Goal: Task Accomplishment & Management: Manage account settings

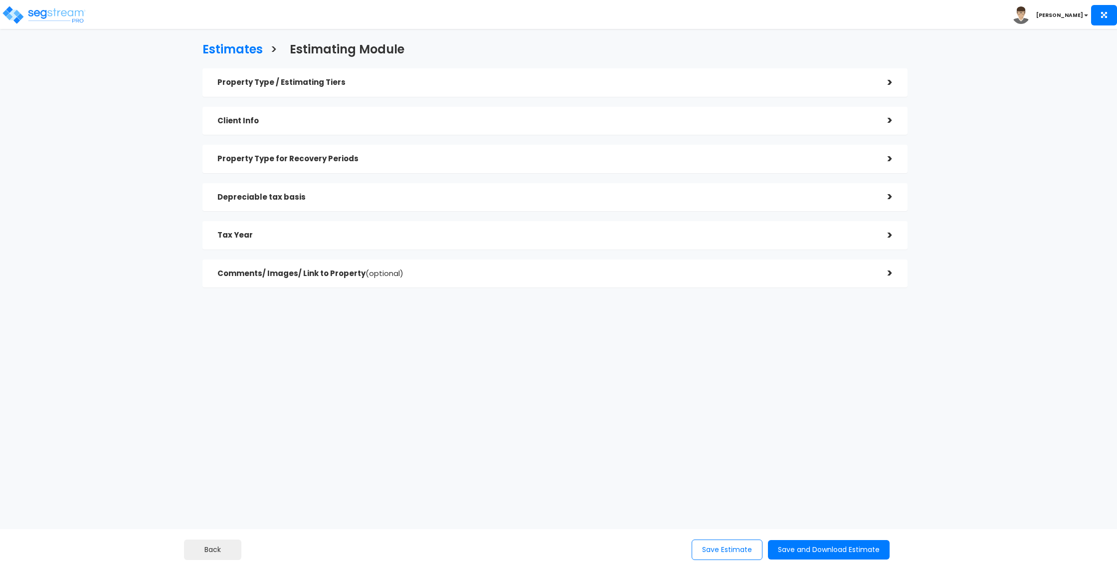
checkbox input "true"
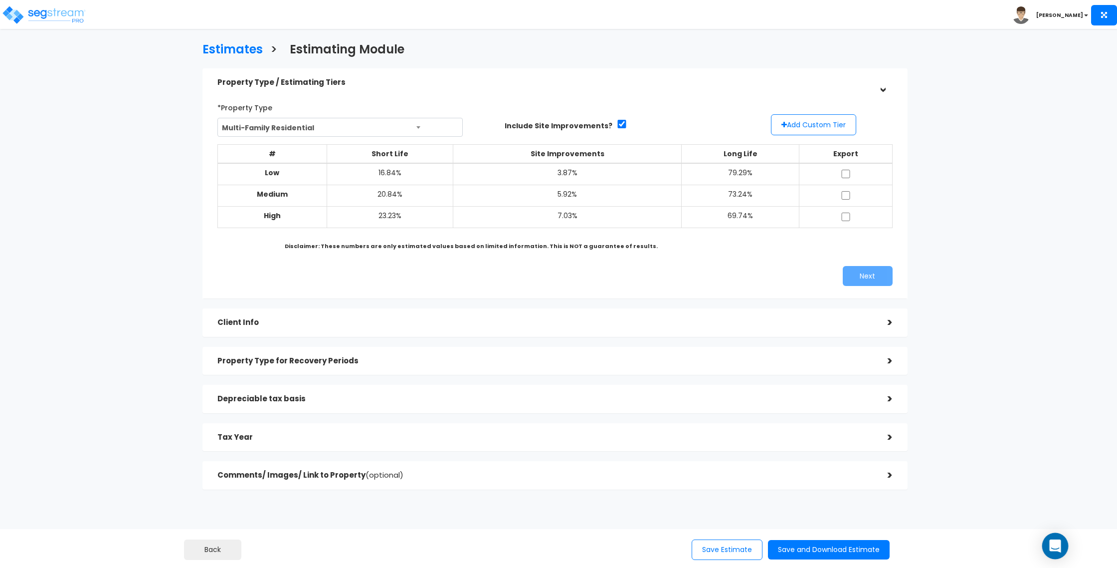
click at [1056, 544] on icon "Open Intercom Messenger" at bounding box center [1054, 545] width 11 height 13
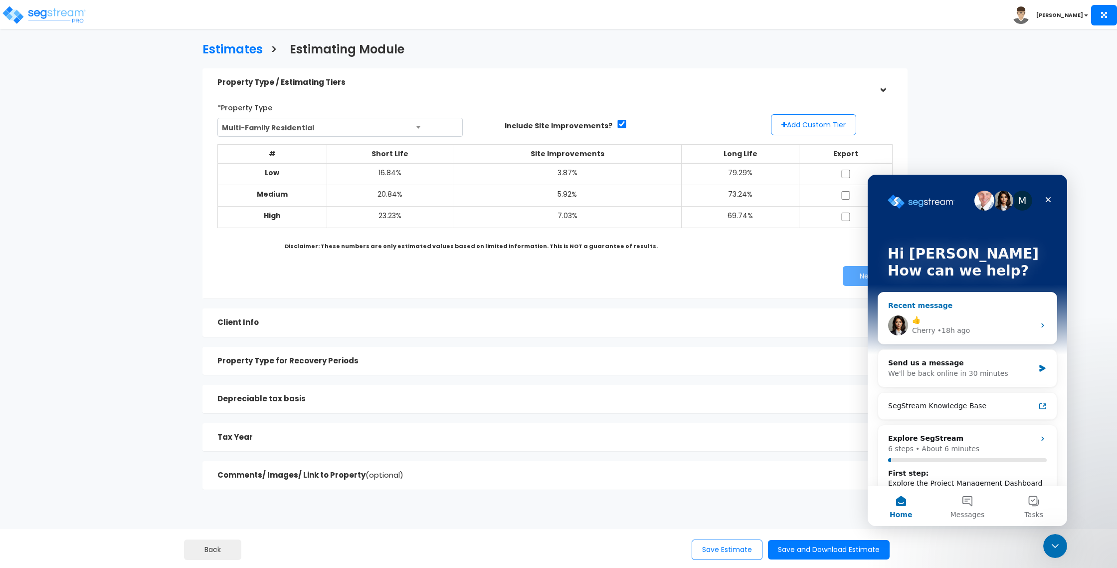
click at [958, 323] on div "👍" at bounding box center [973, 320] width 123 height 10
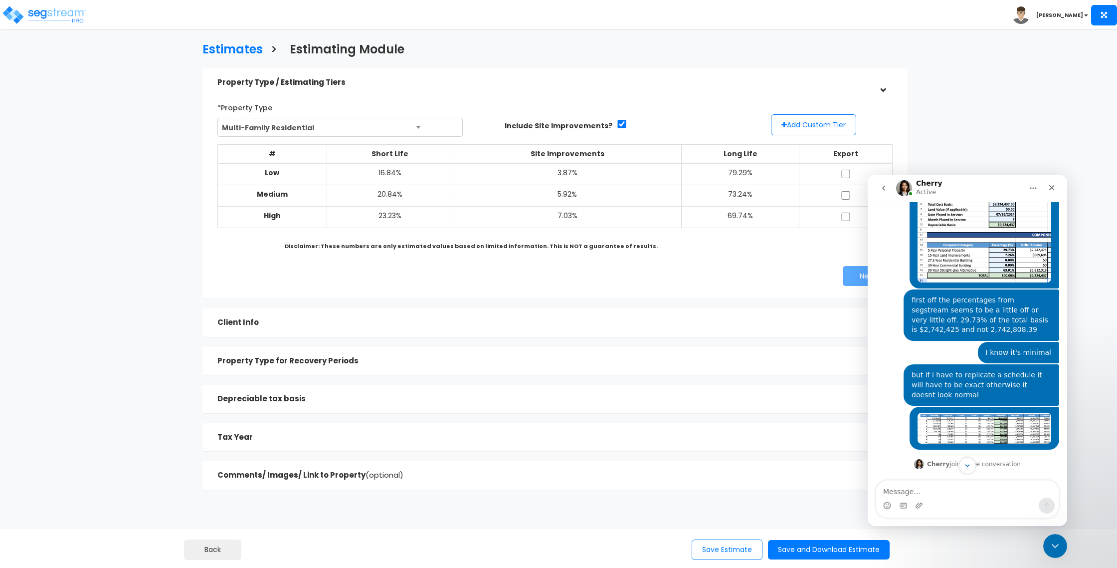
scroll to position [526, 0]
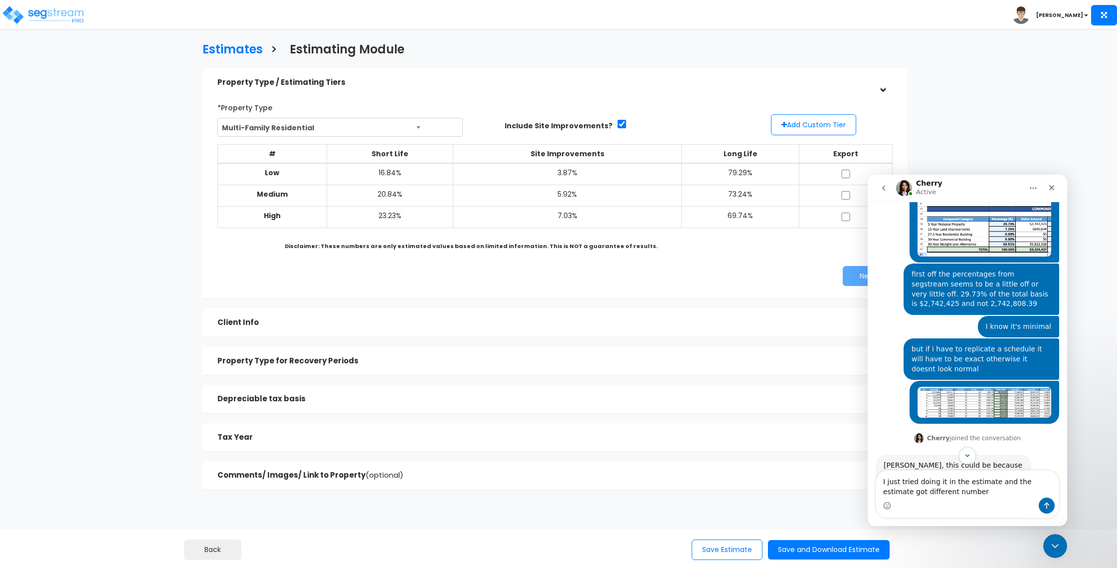
type textarea "I just tried doing it in the estimate and the estimate got different numbers"
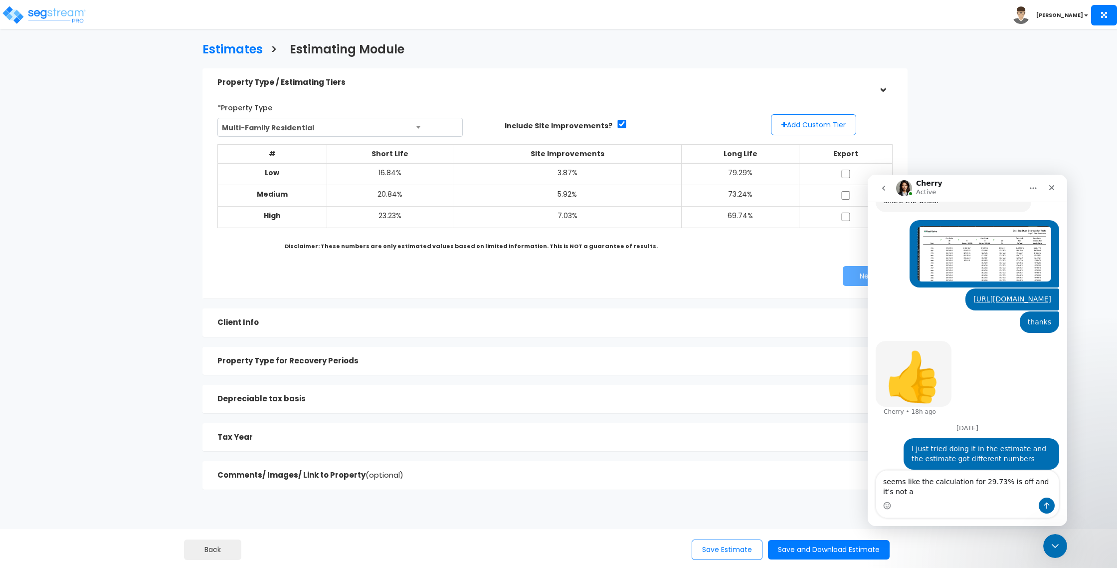
scroll to position [833, 0]
type textarea "seems like the calculation for 29.73% is off and it's not accurate"
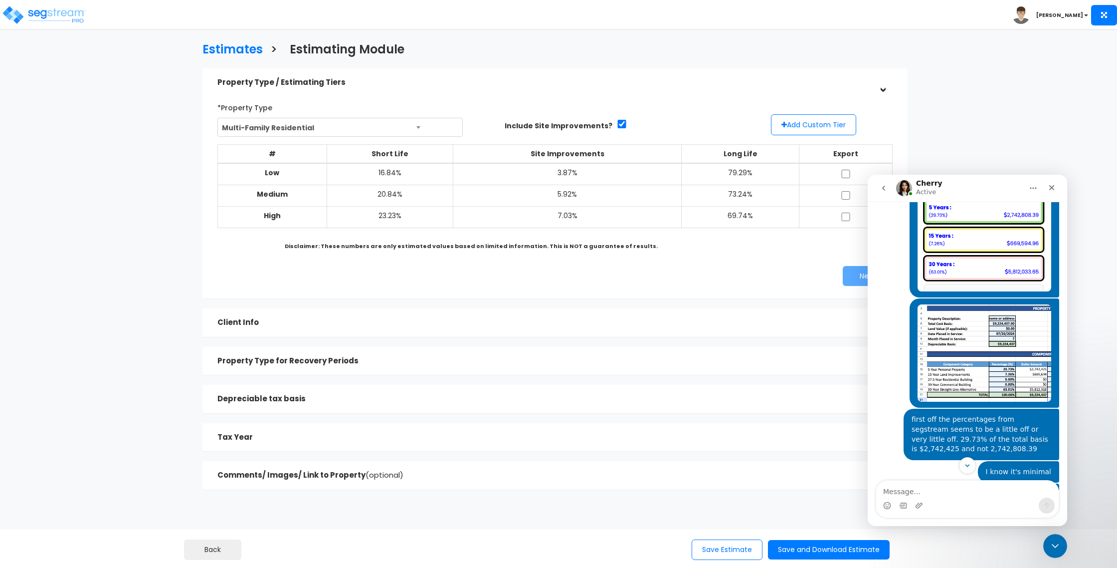
scroll to position [856, 0]
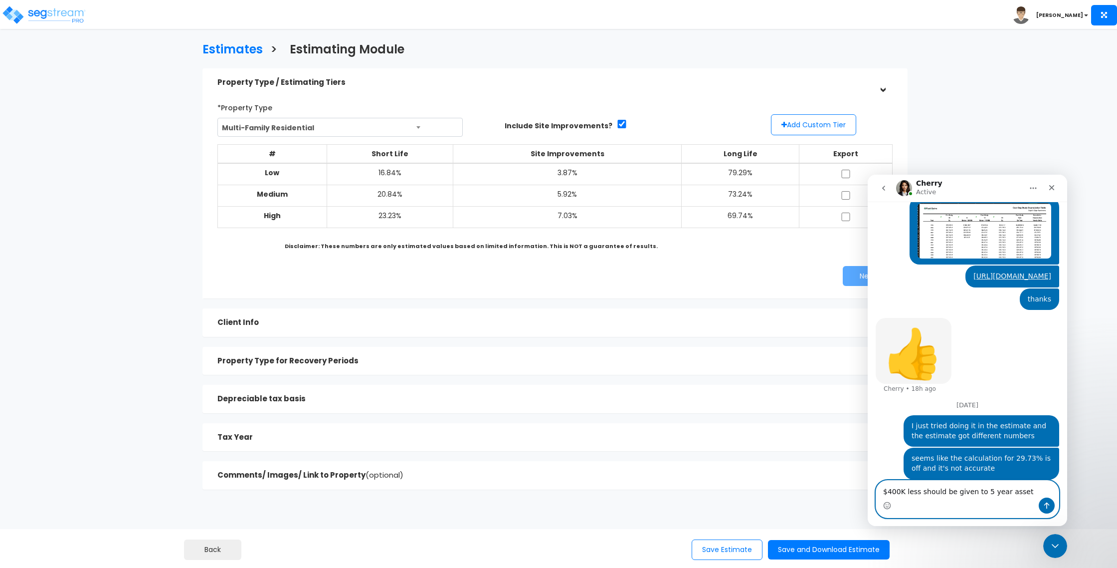
type textarea "$400K less should be given to 5 year assets"
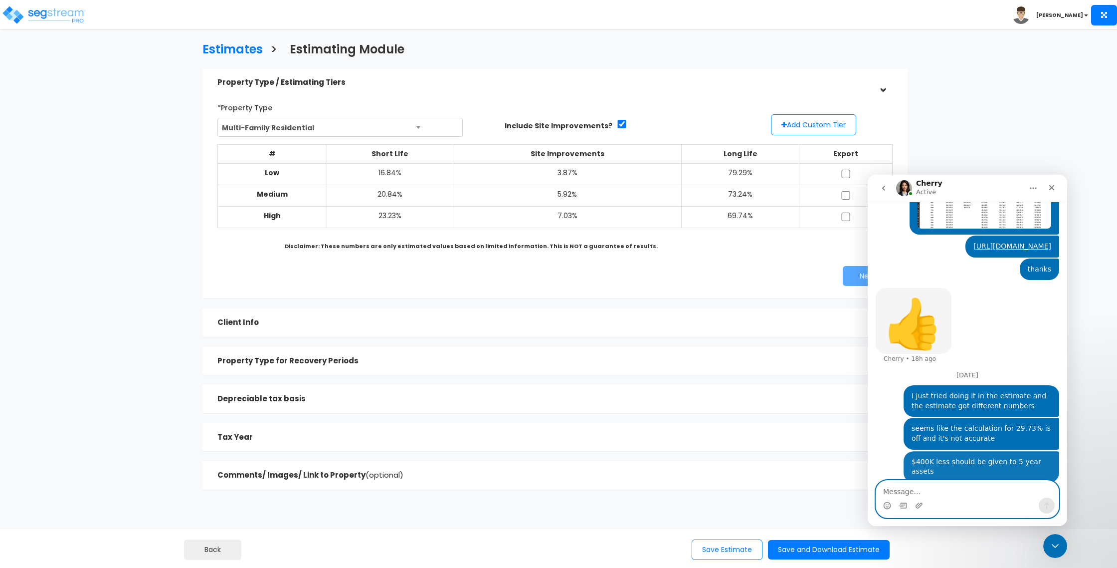
scroll to position [888, 0]
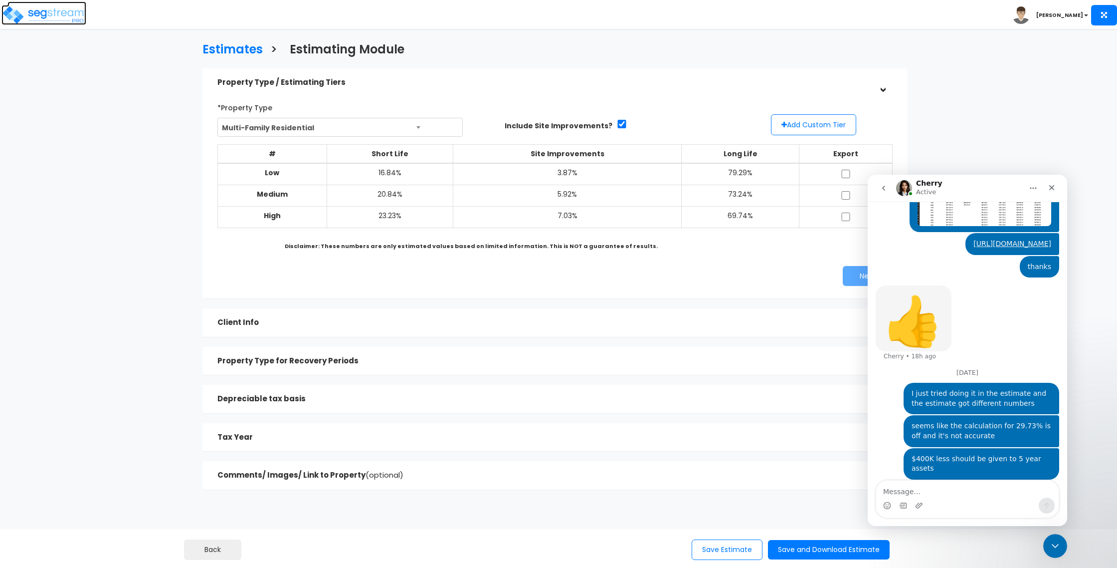
click at [44, 17] on img at bounding box center [43, 15] width 85 height 20
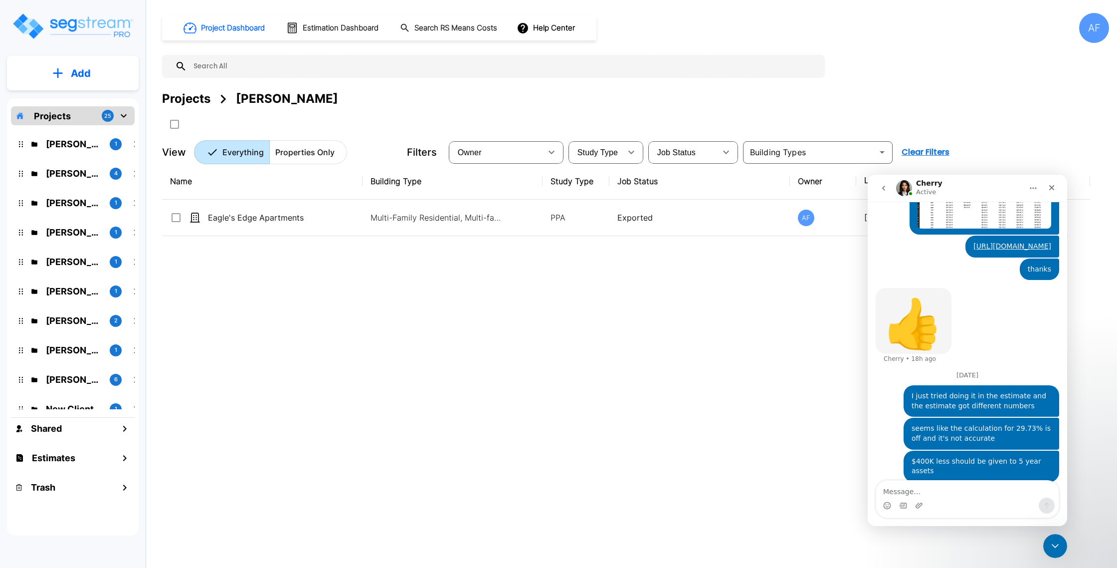
scroll to position [888, 0]
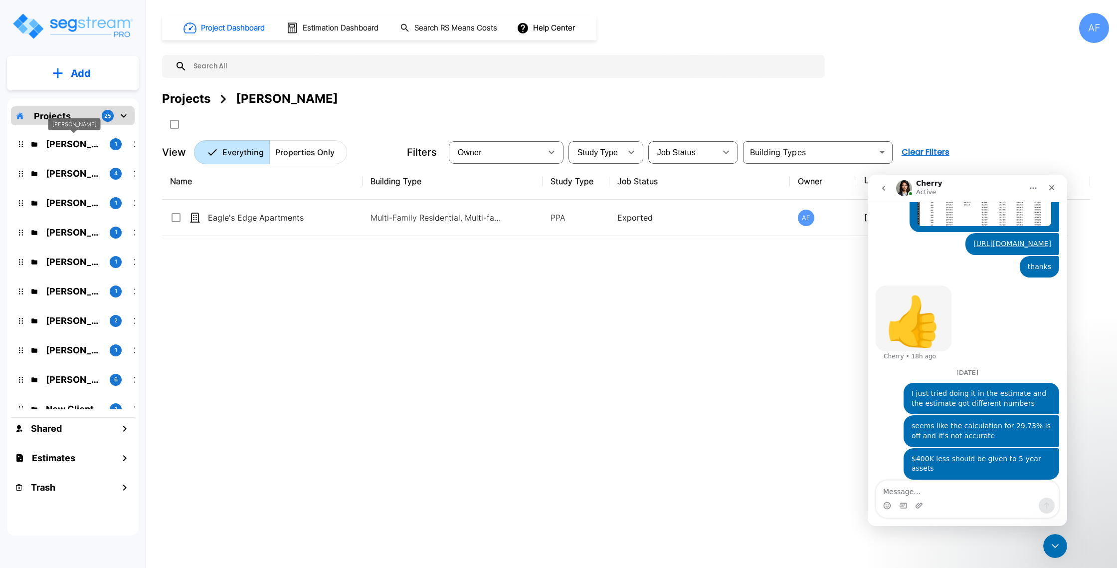
click at [66, 140] on p "Raizy Rosenblum" at bounding box center [74, 143] width 56 height 13
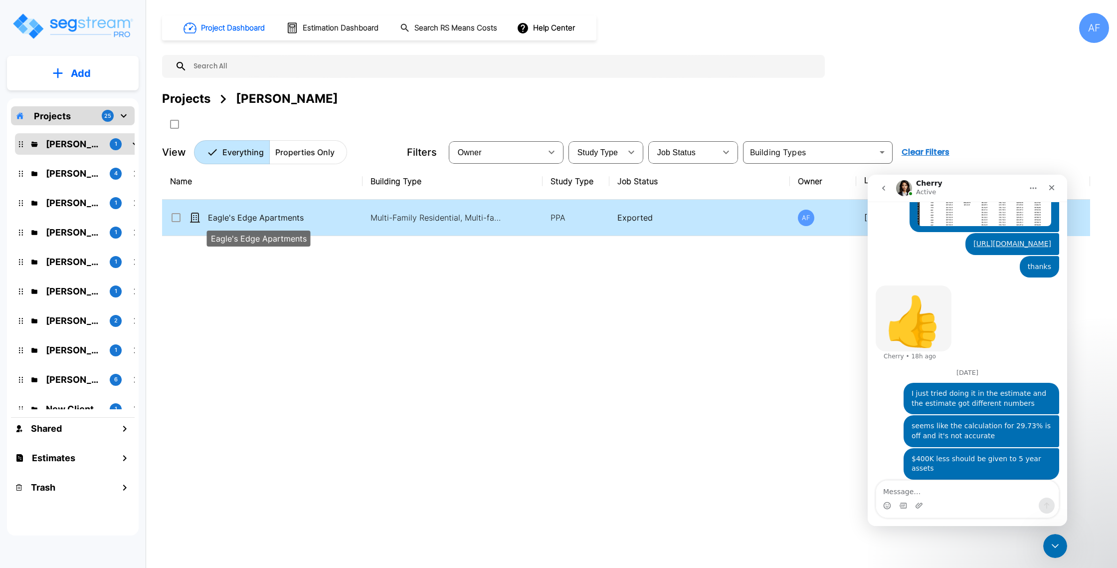
click at [227, 212] on p "Eagle's Edge Apartments" at bounding box center [258, 217] width 100 height 12
click at [225, 214] on p "Eagle's Edge Apartments" at bounding box center [258, 217] width 100 height 12
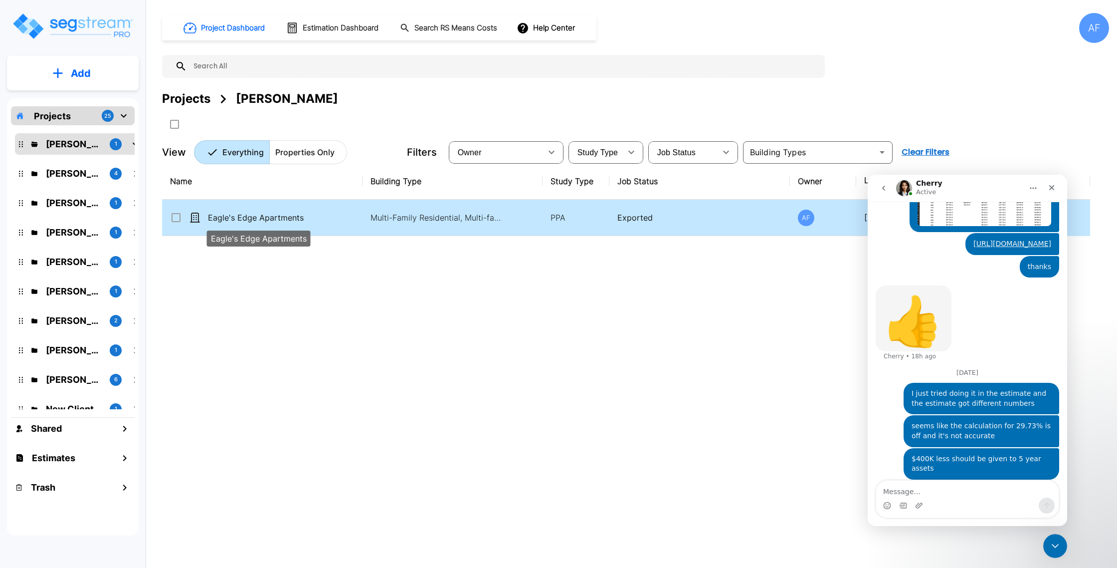
click at [225, 214] on p "Eagle's Edge Apartments" at bounding box center [258, 217] width 100 height 12
click at [242, 214] on p "Eagle's Edge Apartments" at bounding box center [258, 217] width 100 height 12
checkbox input "true"
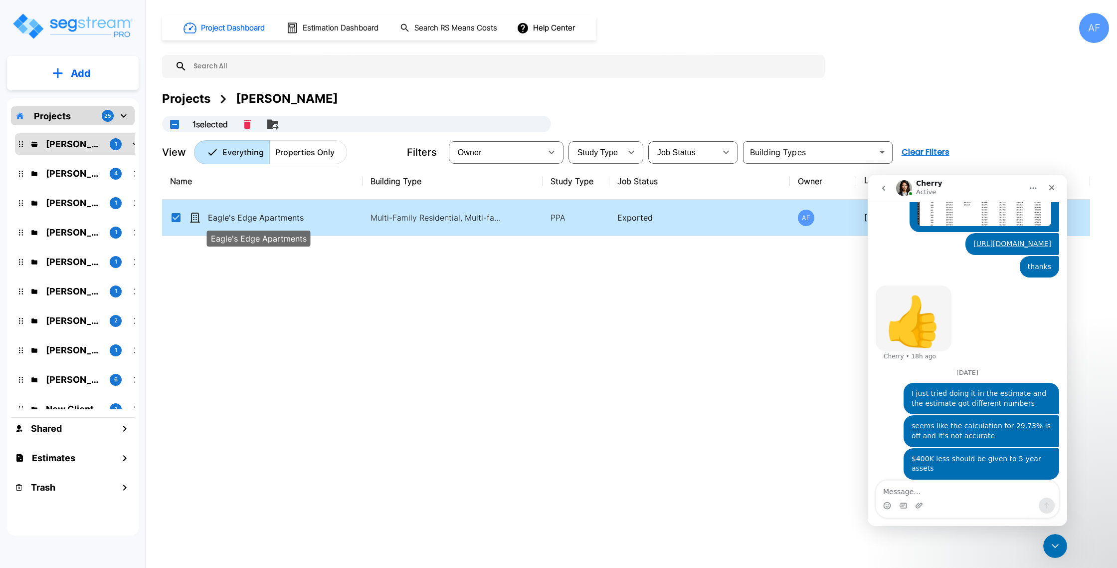
click at [242, 214] on p "Eagle's Edge Apartments" at bounding box center [258, 217] width 100 height 12
click at [264, 335] on div "Name Building Type Study Type Job Status Owner Last Modified Action Eagle's Edg…" at bounding box center [626, 339] width 928 height 352
click at [921, 490] on textarea "Message…" at bounding box center [967, 488] width 183 height 17
type textarea "m"
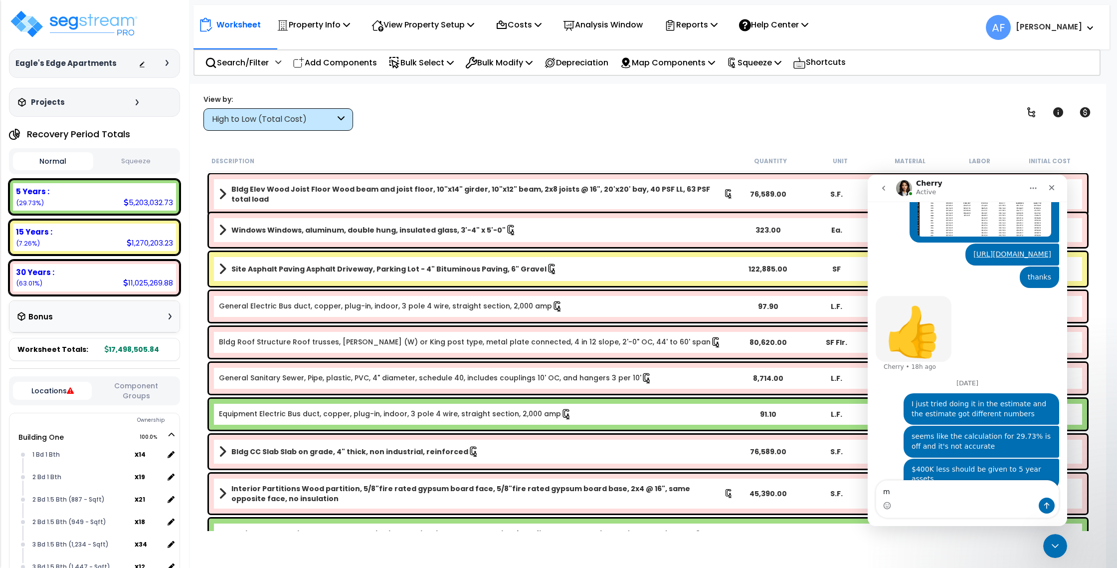
scroll to position [888, 0]
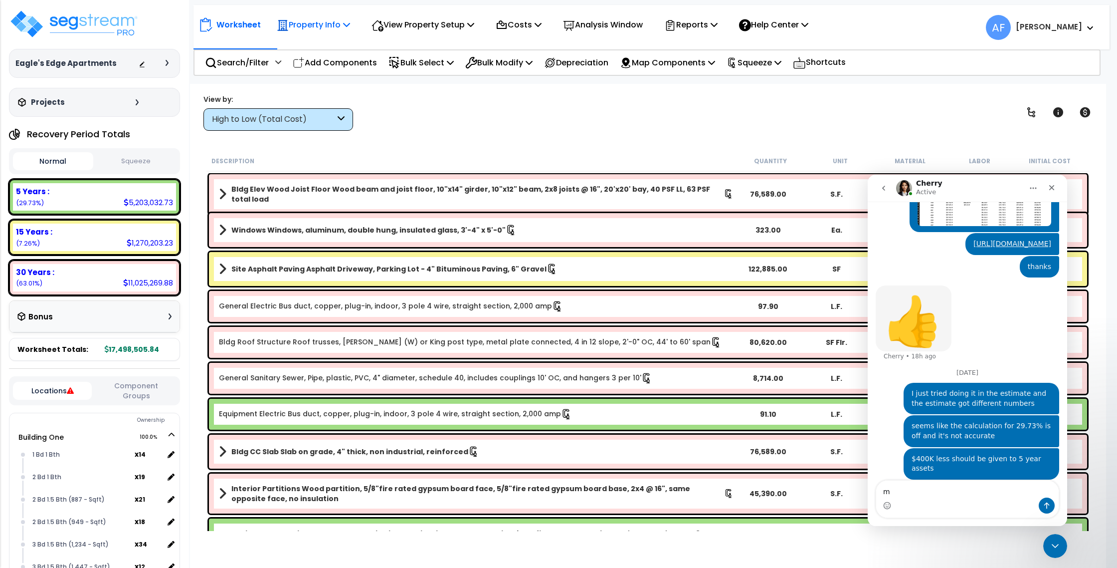
click at [314, 24] on p "Property Info" at bounding box center [313, 24] width 73 height 13
click at [307, 45] on link "Property Setup" at bounding box center [321, 47] width 99 height 20
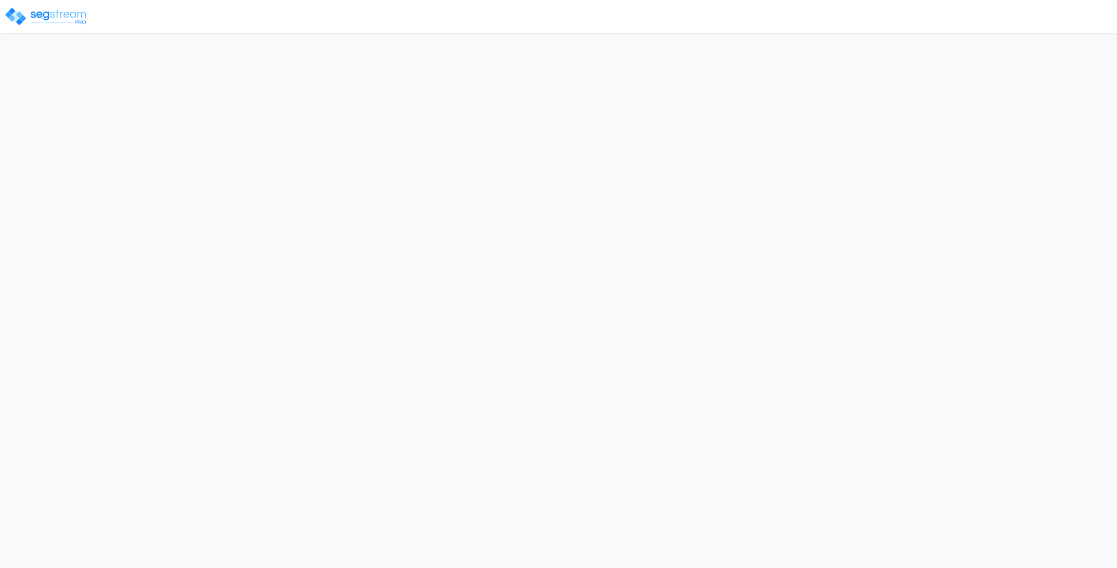
select select "2024"
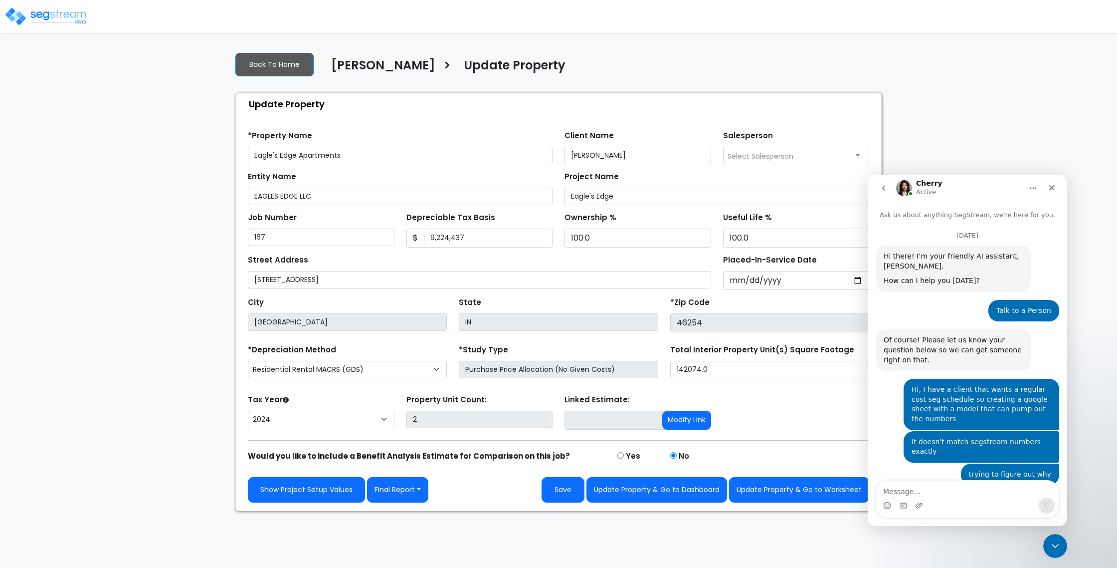
scroll to position [888, 0]
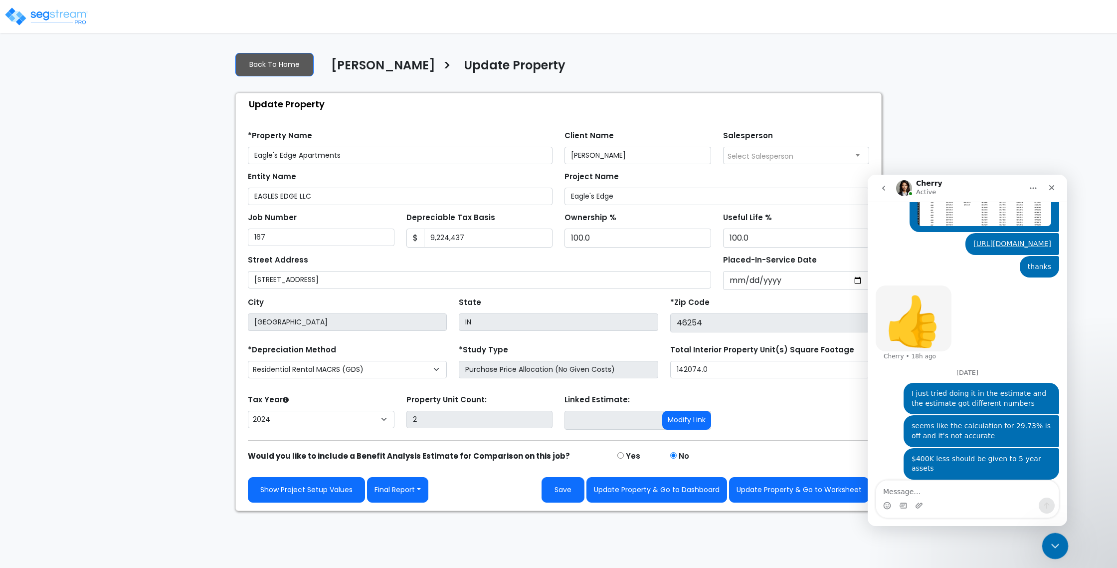
click at [1059, 540] on icon "Close Intercom Messenger" at bounding box center [1054, 544] width 12 height 12
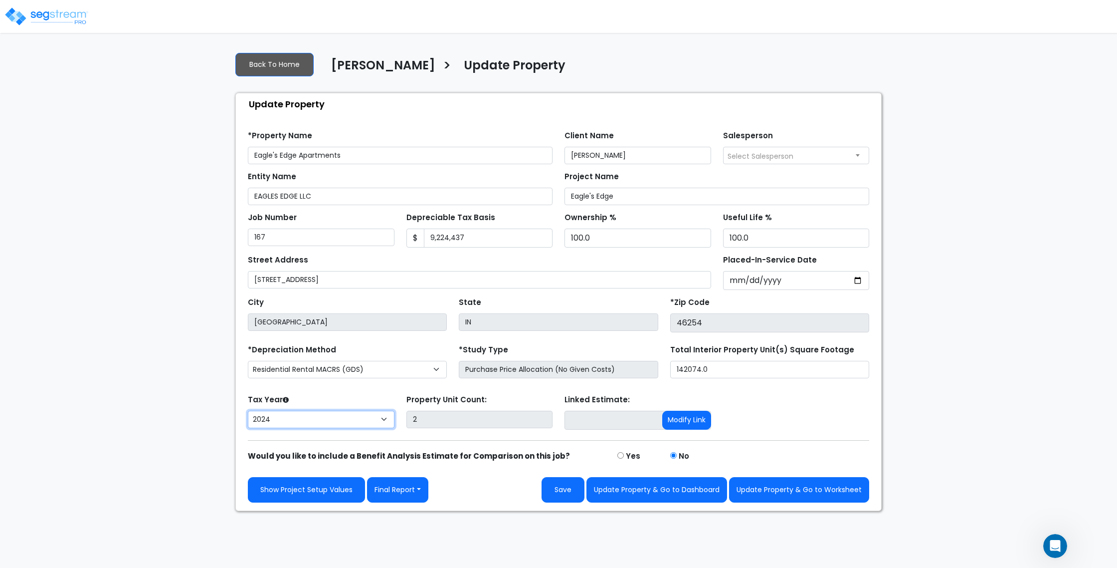
click at [359, 419] on select "2026 2025 2024" at bounding box center [321, 418] width 147 height 17
click at [770, 278] on input "[DATE]" at bounding box center [796, 280] width 147 height 19
type input "0020-07-26"
select select "20"
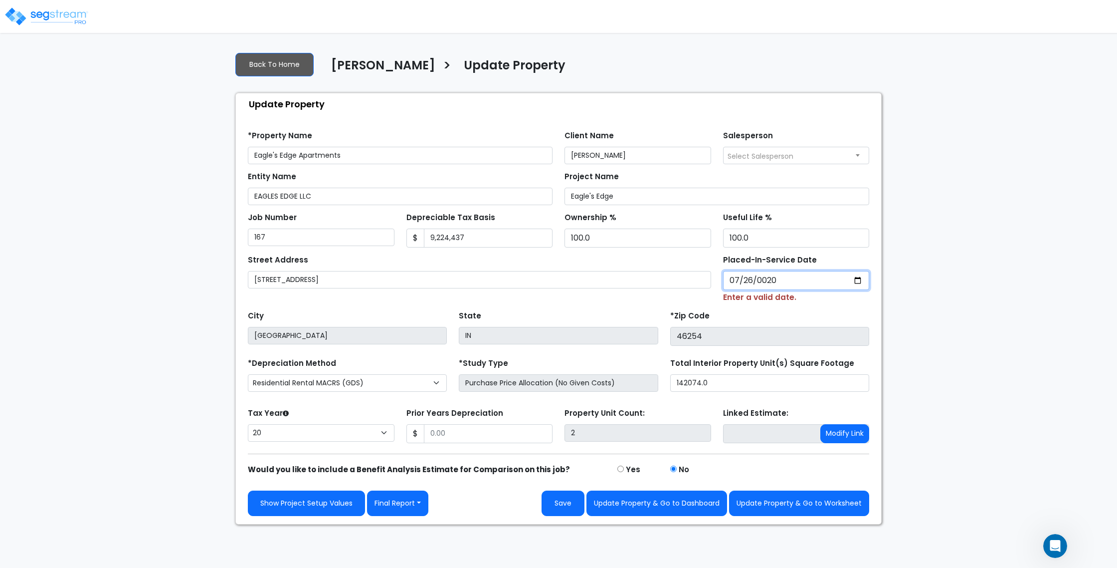
type input "0201-07-26"
select select "201"
type input "[DATE]"
select select "2015"
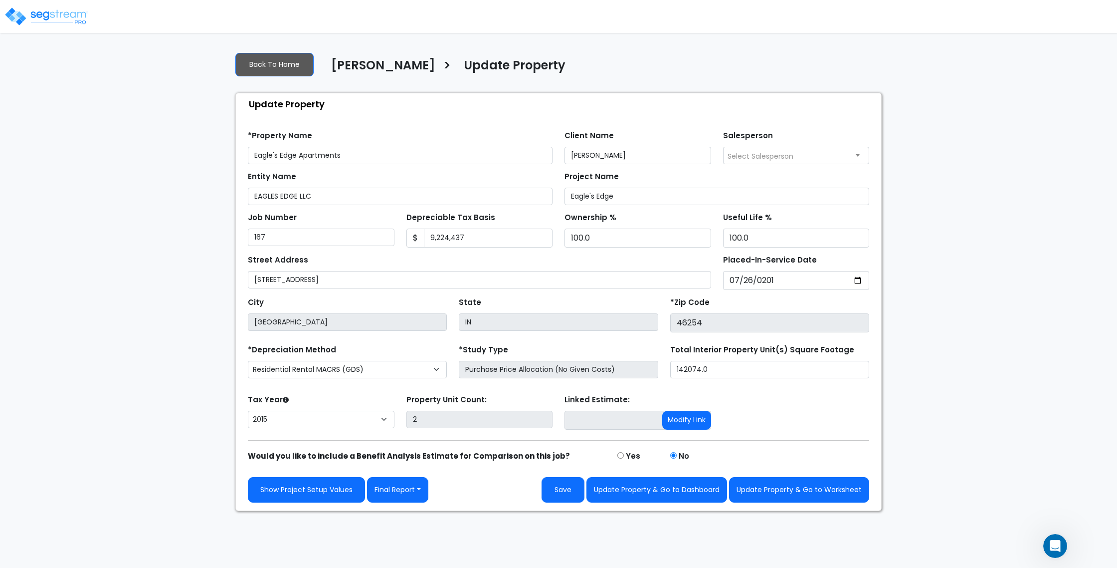
click at [920, 311] on div "We are Building your Property. So please grab a coffee and let us do the heavy …" at bounding box center [558, 277] width 1117 height 467
click at [323, 393] on div "Tax Year Please Enter The Placed In Service Date First. 2026 2025 2024 2023 202…" at bounding box center [321, 412] width 159 height 40
click at [572, 493] on button "Save" at bounding box center [563, 489] width 43 height 25
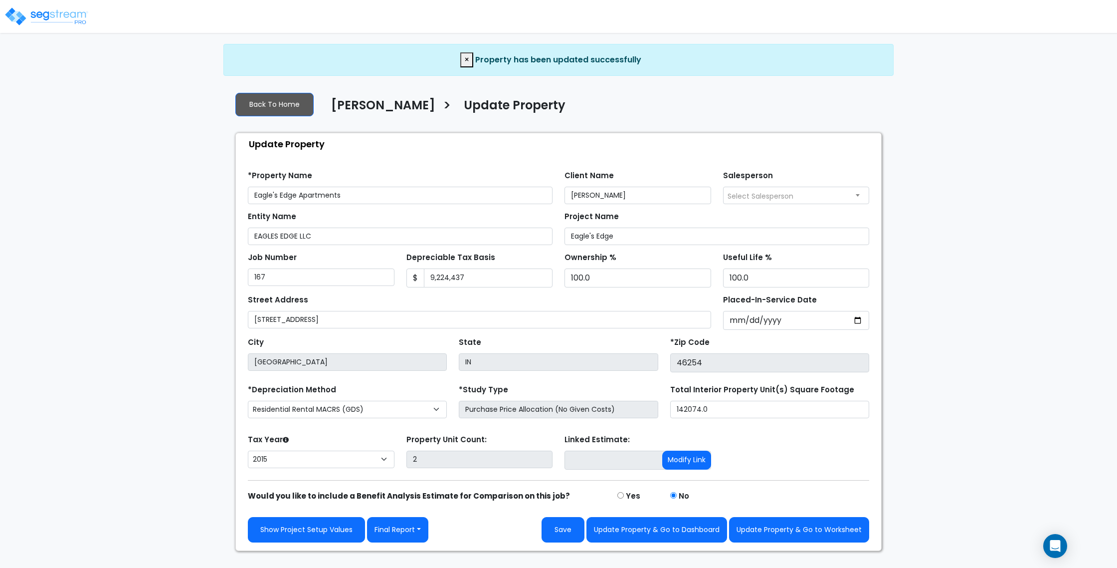
select select "2015"
click at [783, 532] on button "Update Property & Go to Worksheet" at bounding box center [799, 529] width 140 height 25
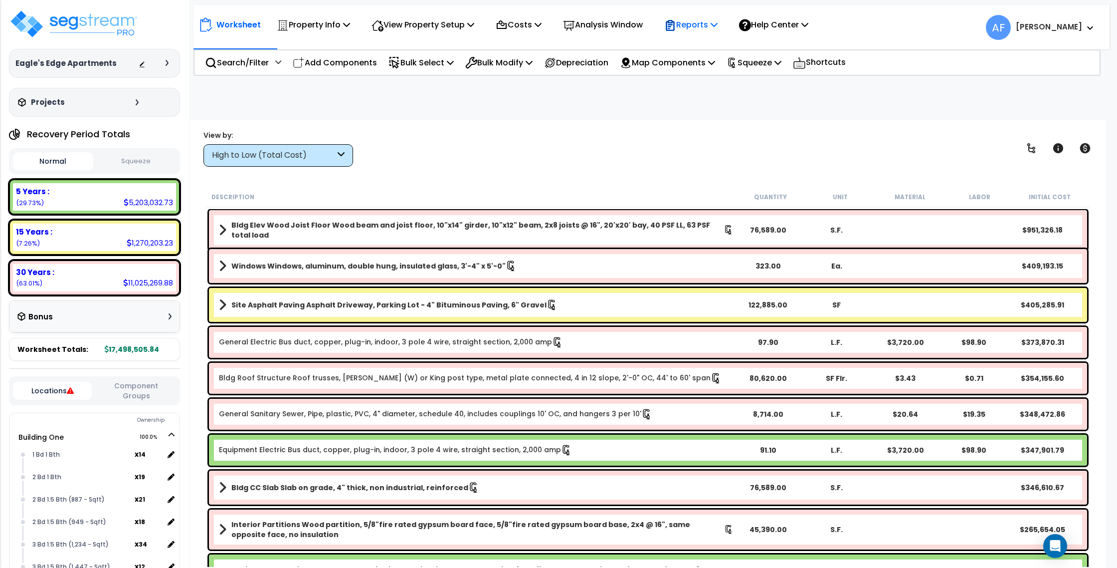
click at [714, 29] on p "Reports" at bounding box center [690, 24] width 53 height 13
click at [709, 43] on link "Get Report" at bounding box center [708, 47] width 99 height 20
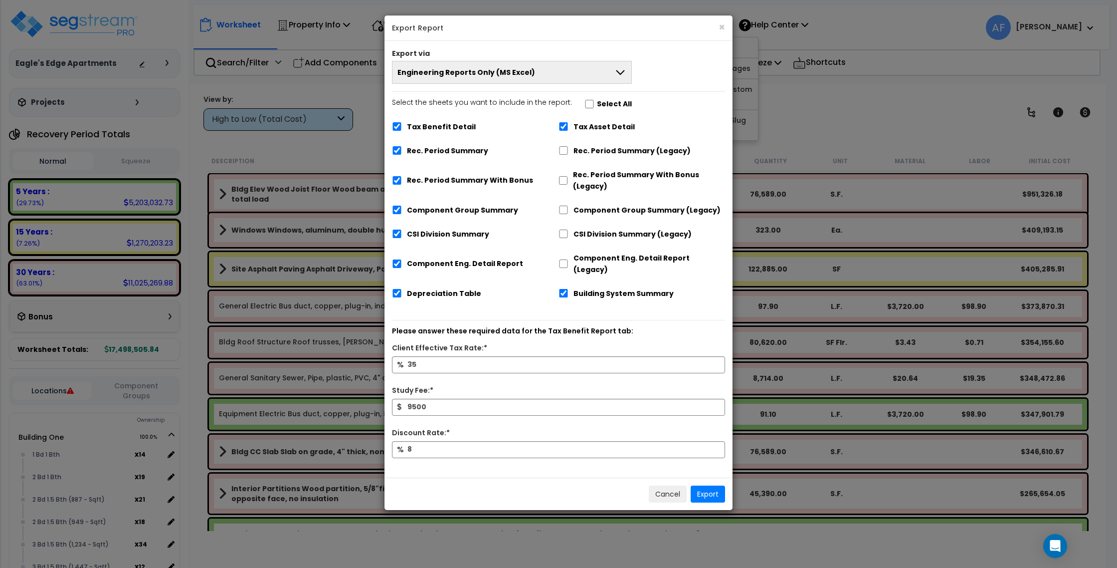
click at [585, 99] on label "Select the sheets you want to include in the report: Select All" at bounding box center [512, 105] width 240 height 17
click at [585, 100] on input "Select the sheets you want to include in the report: Select All" at bounding box center [589, 104] width 10 height 8
click at [584, 101] on input "Select the sheets you want to include in the report: Select All" at bounding box center [589, 104] width 10 height 8
checkbox input "false"
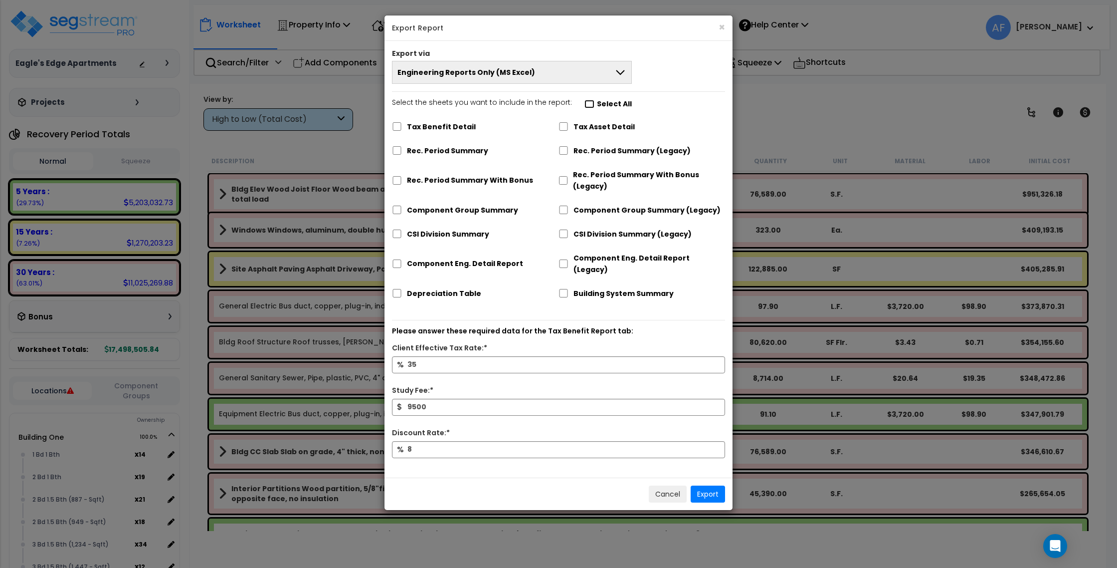
checkbox input "false"
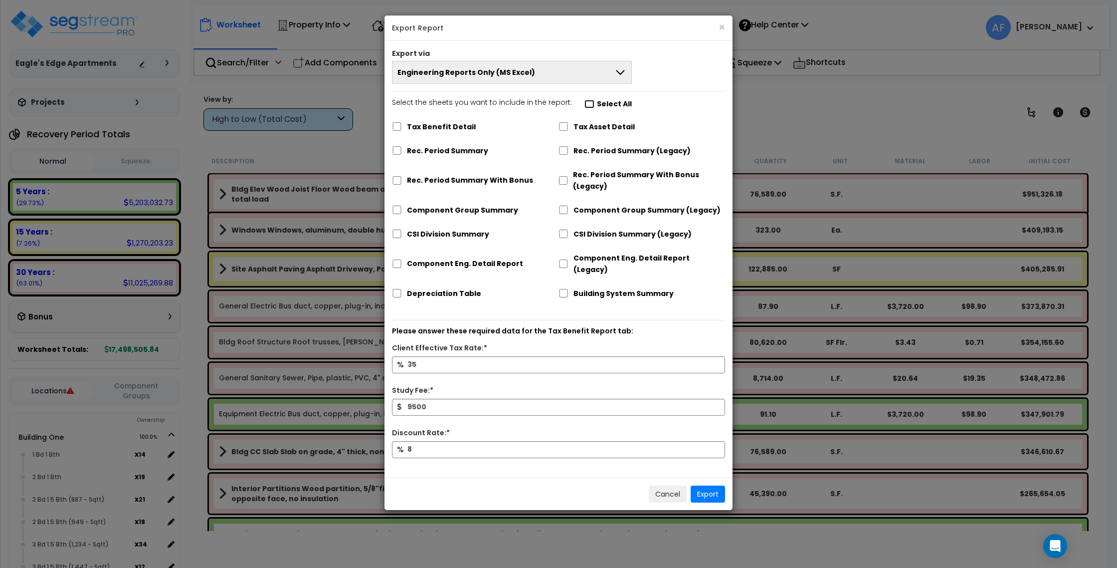
checkbox input "false"
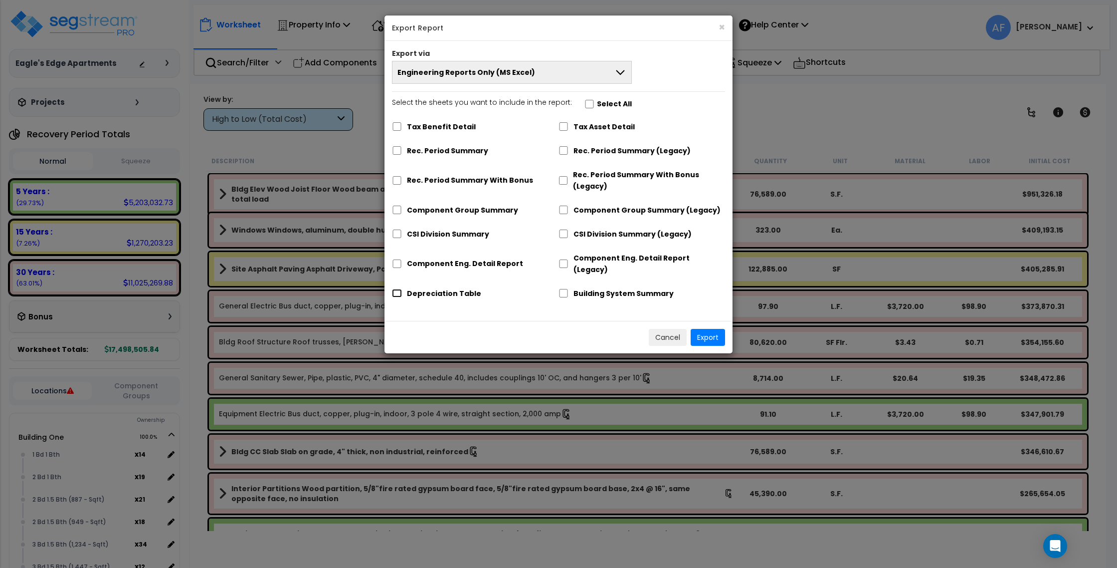
click at [393, 289] on input "Depreciation Table" at bounding box center [397, 293] width 10 height 8
checkbox input "true"
click at [703, 329] on button "Export" at bounding box center [708, 337] width 34 height 17
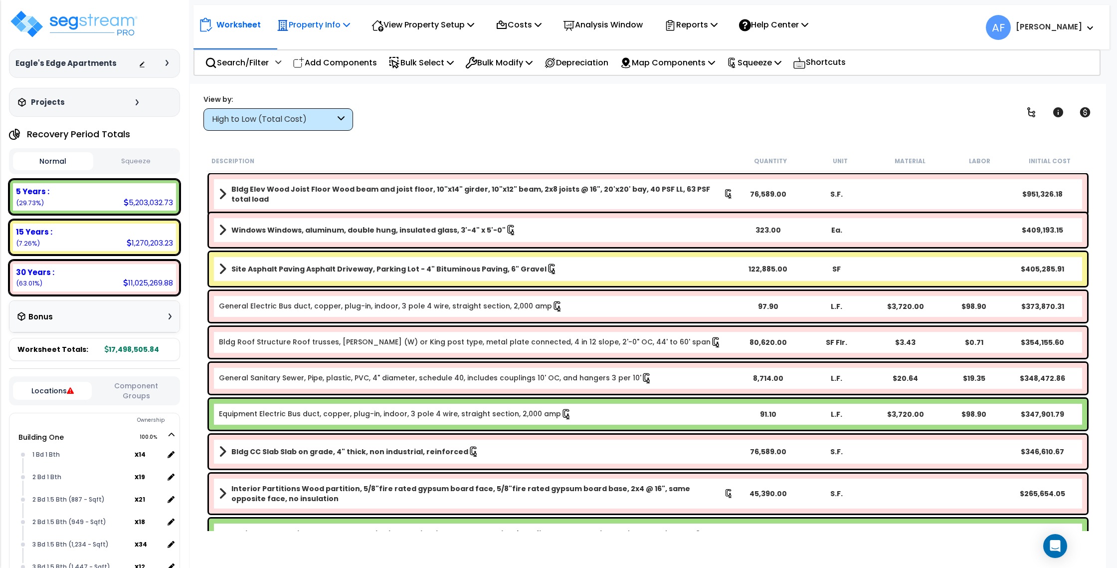
click at [341, 31] on p "Property Info" at bounding box center [313, 24] width 73 height 13
click at [340, 49] on link "Property Setup" at bounding box center [321, 47] width 99 height 20
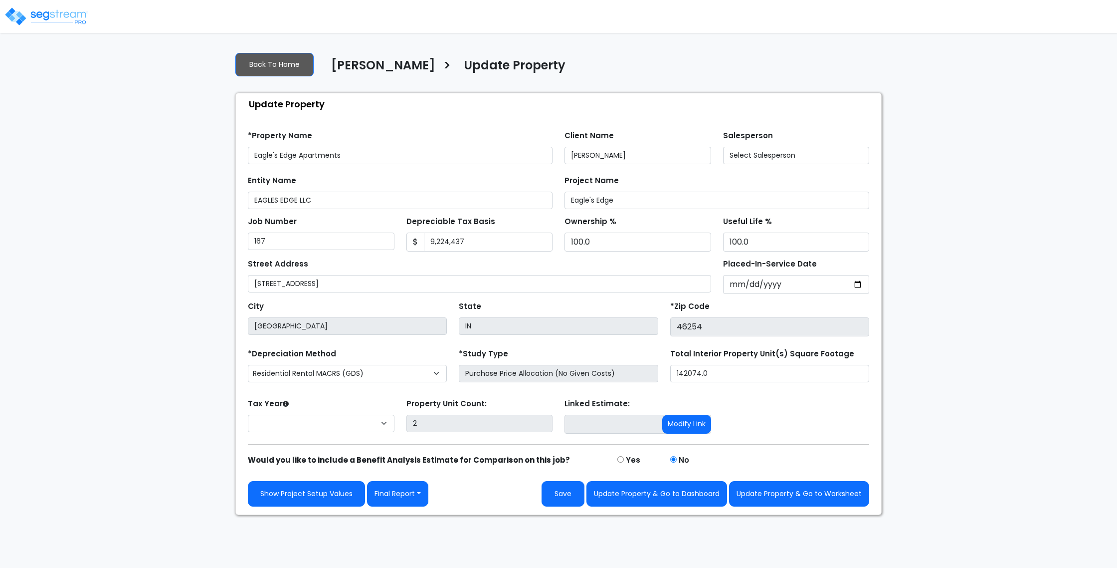
select select "2015"
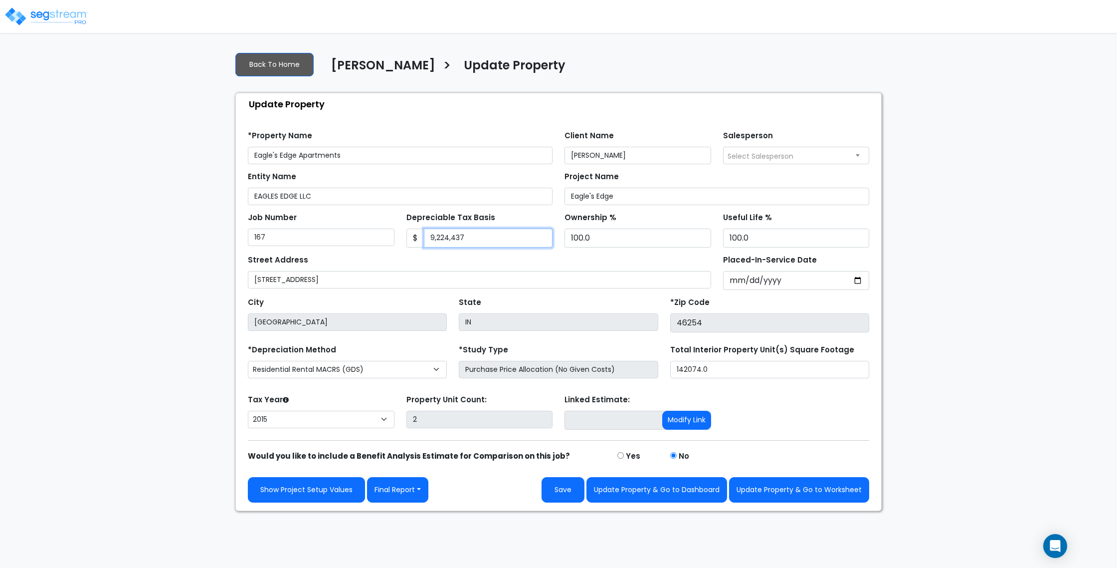
click at [494, 237] on input "9,224,437" at bounding box center [488, 237] width 129 height 19
paste input "5,359,045"
type input "5,359,045"
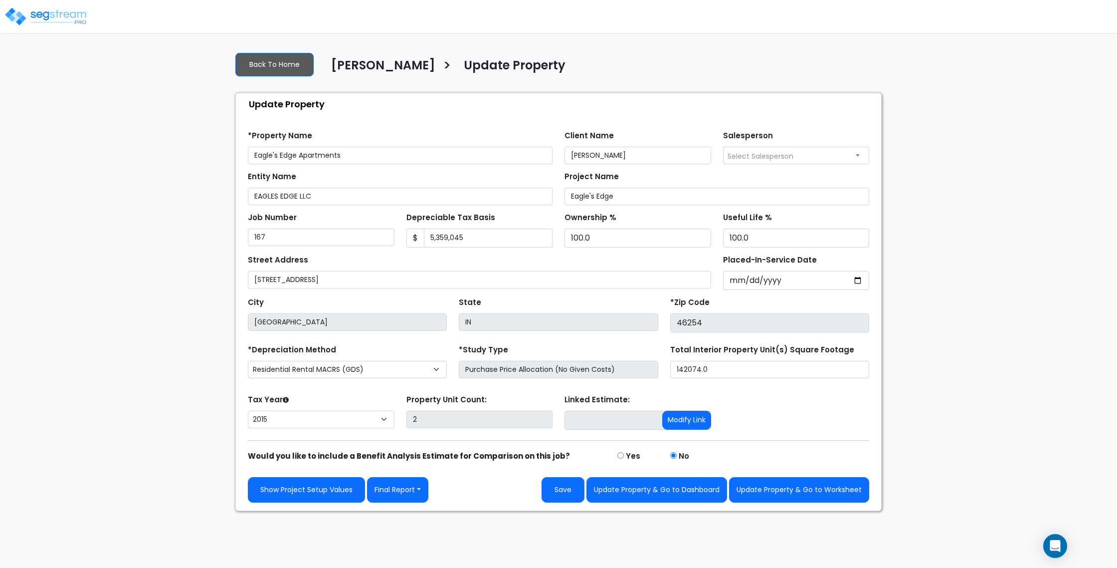
click at [472, 259] on div "Street Address 4301 Falcon Creek Blvd" at bounding box center [479, 270] width 463 height 36
click at [326, 193] on input "EAGLES EDGE LLC" at bounding box center [400, 196] width 305 height 17
paste input "TIC 2"
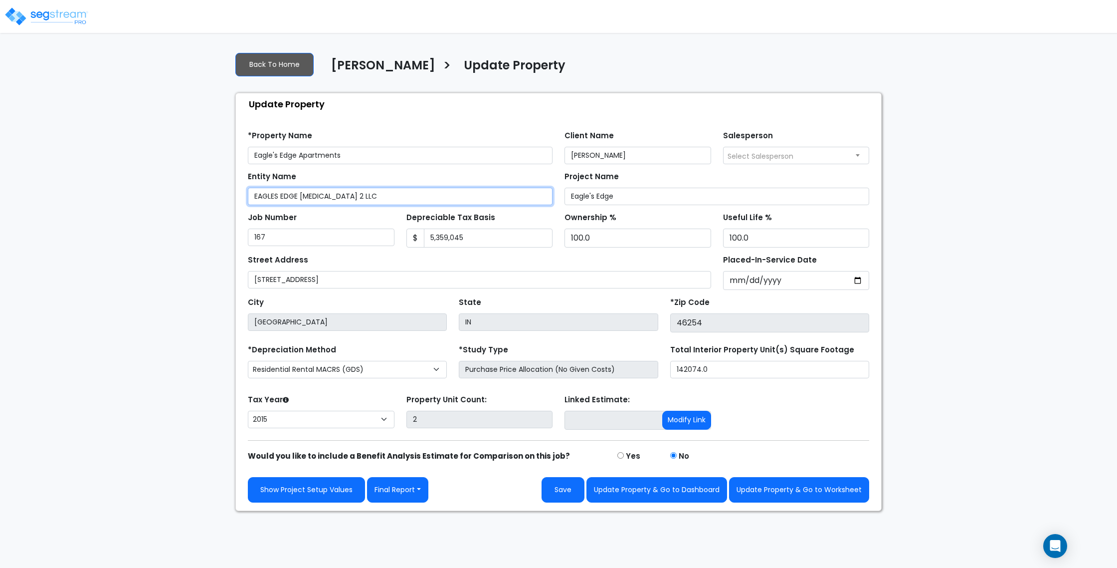
type input "EAGLES EDGE TIC 2 LLC"
click at [382, 171] on div "Entity Name EAGLES EDGE TIC 2 LLC" at bounding box center [400, 187] width 305 height 36
drag, startPoint x: 476, startPoint y: 258, endPoint x: 564, endPoint y: 381, distance: 150.8
click at [476, 258] on div "Street Address 4301 Falcon Creek Blvd" at bounding box center [479, 270] width 463 height 36
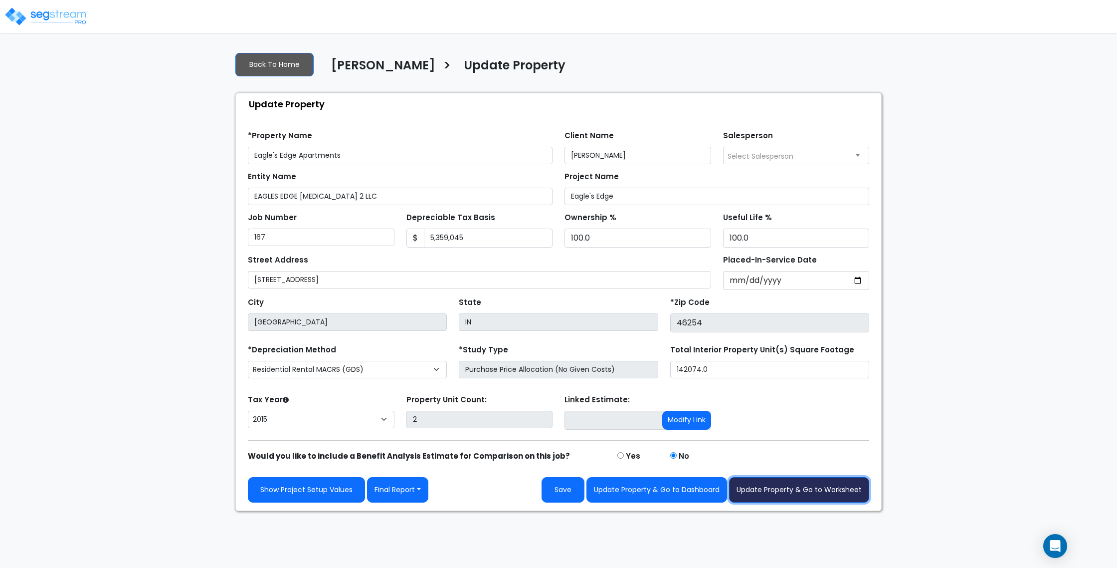
click at [788, 487] on button "Update Property & Go to Worksheet" at bounding box center [799, 489] width 140 height 25
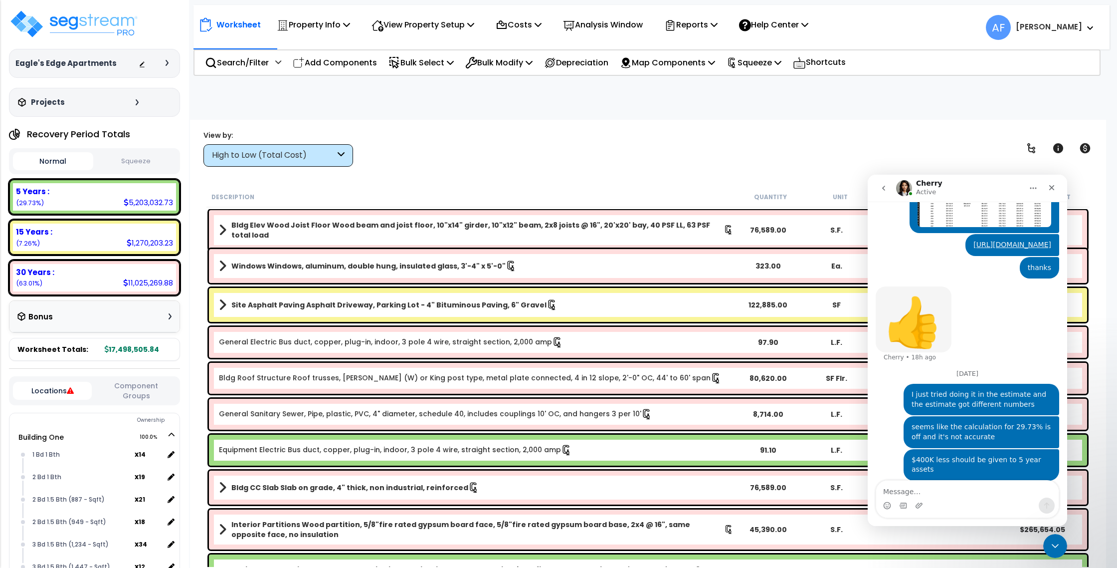
scroll to position [888, 0]
click at [781, 67] on p "Squeeze" at bounding box center [754, 62] width 55 height 13
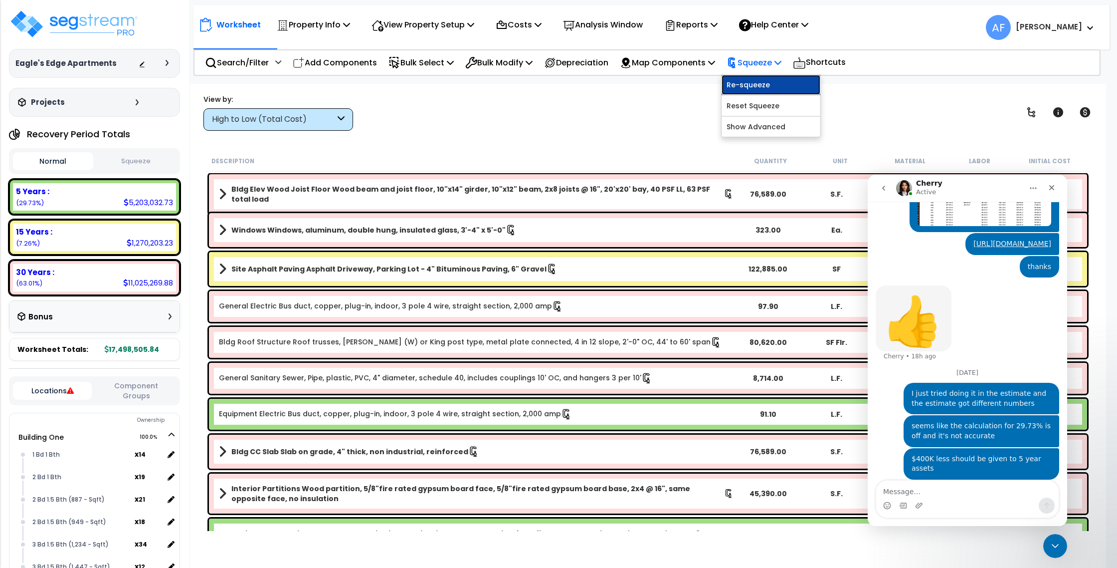
click at [781, 81] on link "Re-squeeze" at bounding box center [771, 85] width 99 height 20
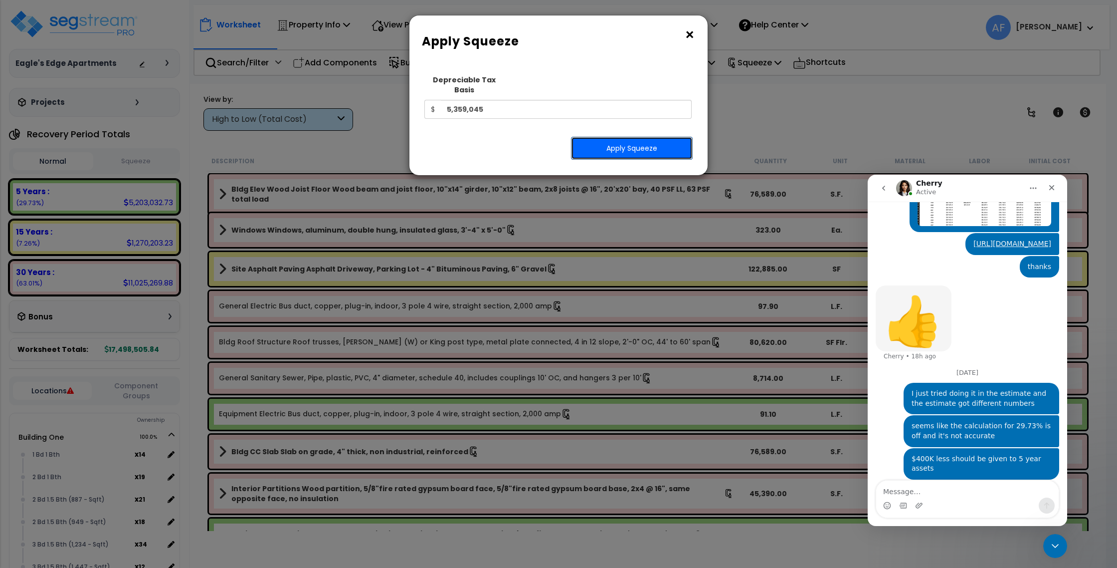
click at [602, 146] on button "Apply Squeeze" at bounding box center [632, 148] width 122 height 23
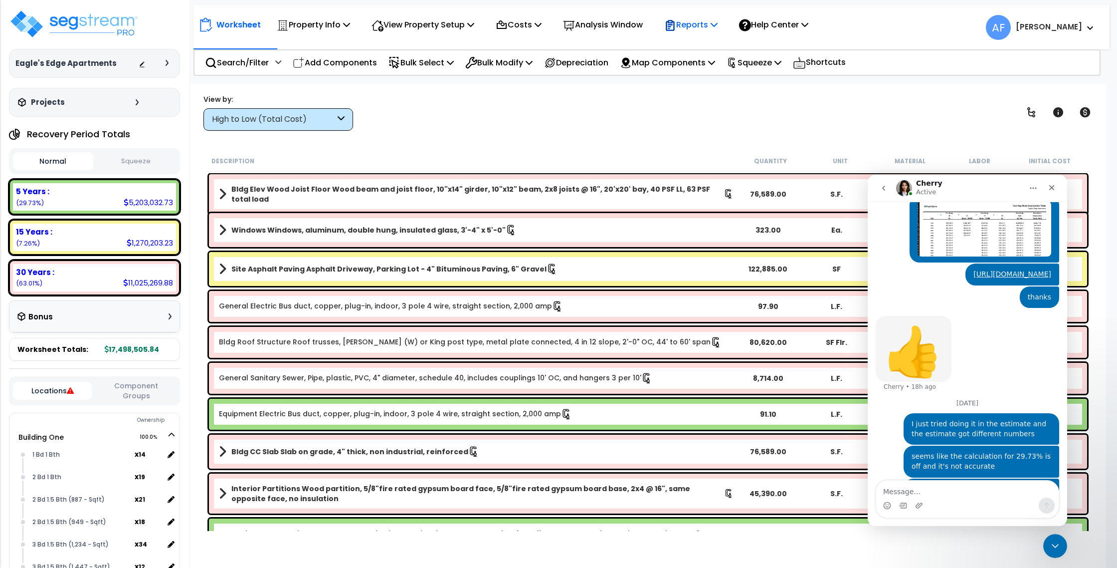
click at [708, 27] on p "Reports" at bounding box center [690, 24] width 53 height 13
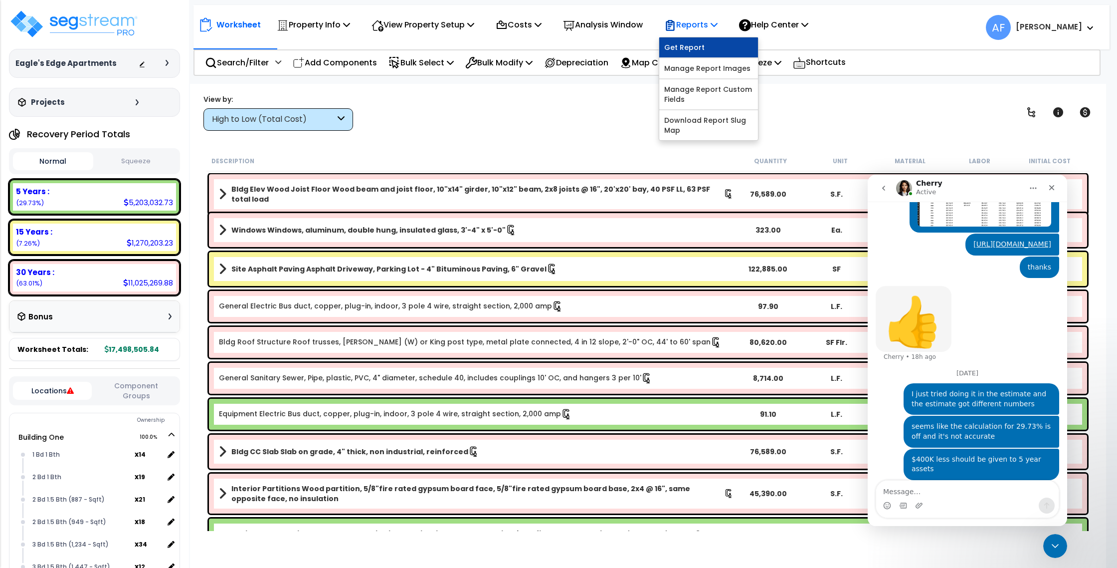
scroll to position [888, 0]
click at [705, 44] on link "Get Report" at bounding box center [708, 47] width 99 height 20
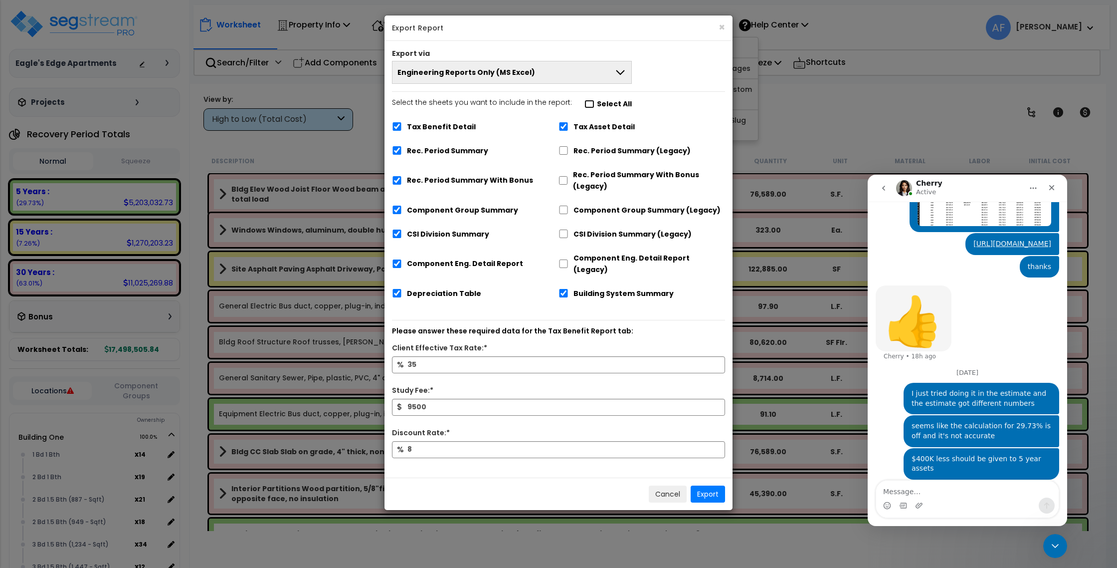
click at [586, 104] on input "Select the sheets you want to include in the report: Select All" at bounding box center [589, 104] width 10 height 8
checkbox input "false"
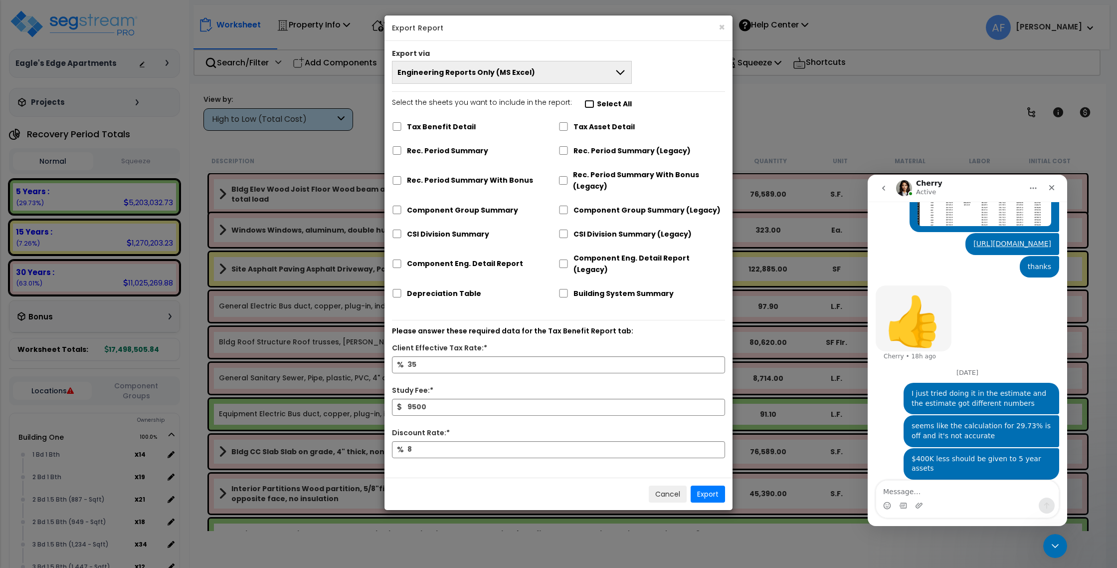
checkbox input "false"
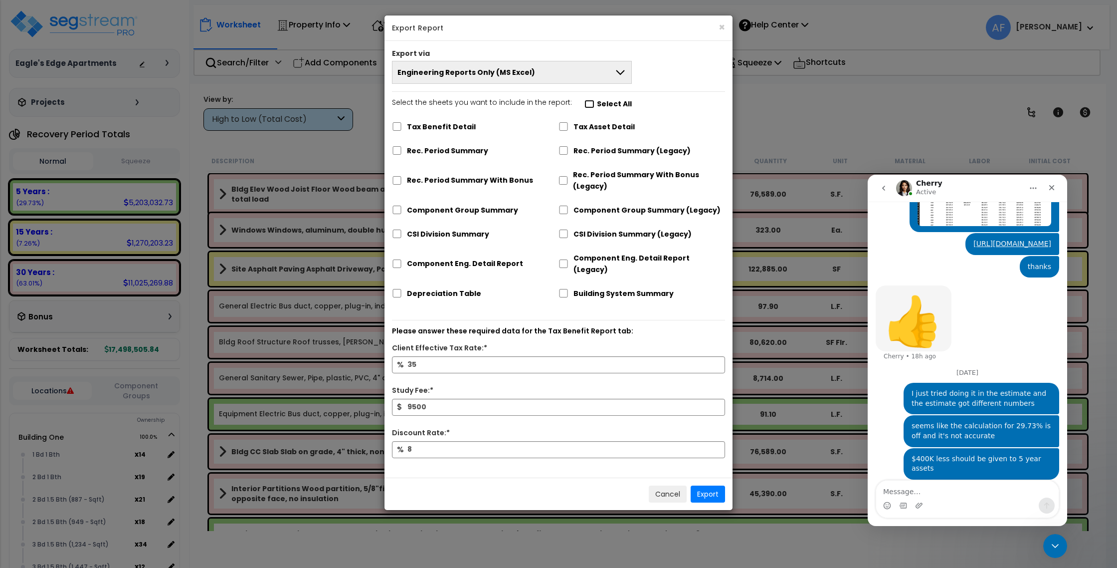
checkbox input "false"
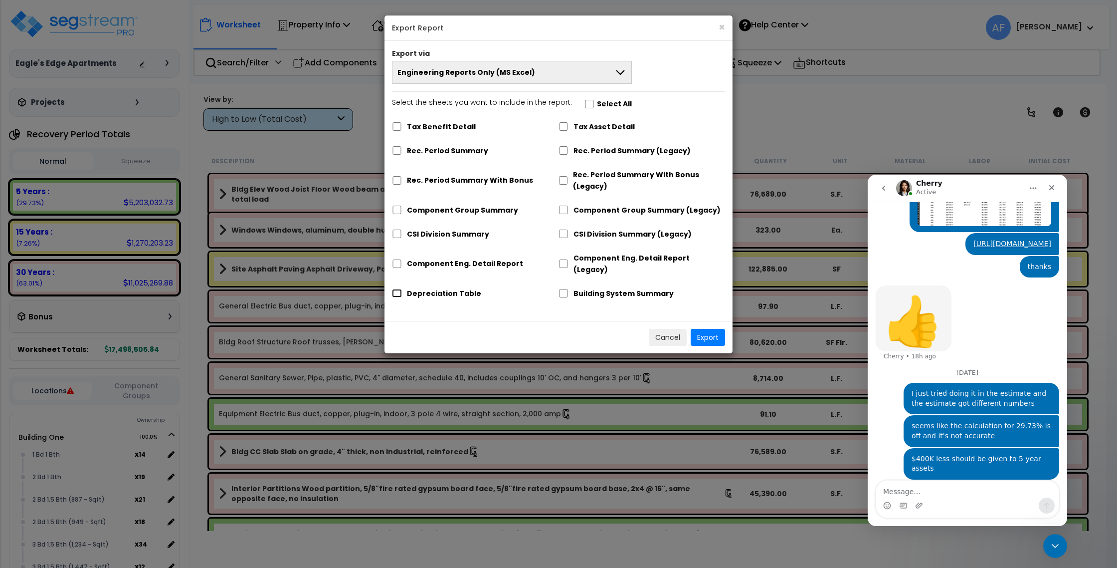
click at [396, 289] on input "Depreciation Table" at bounding box center [397, 293] width 10 height 8
checkbox input "true"
click at [705, 329] on button "Export" at bounding box center [708, 337] width 34 height 17
